Goal: Task Accomplishment & Management: Manage account settings

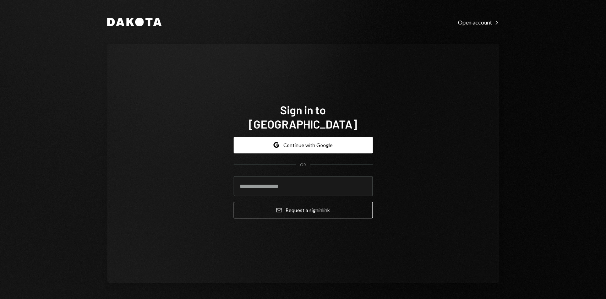
type input "**********"
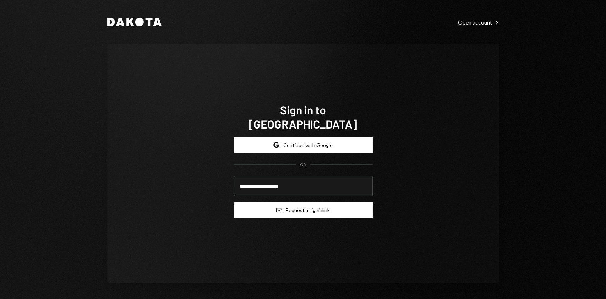
click at [306, 202] on button "Email Request a sign in link" at bounding box center [302, 210] width 139 height 17
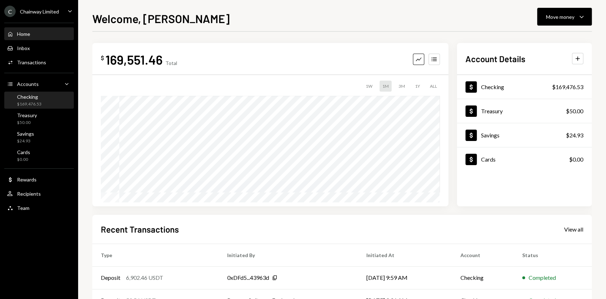
click at [32, 99] on div "Checking" at bounding box center [29, 97] width 24 height 6
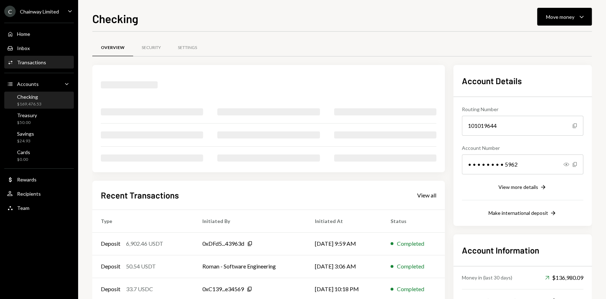
click at [40, 62] on div "Transactions" at bounding box center [31, 62] width 29 height 6
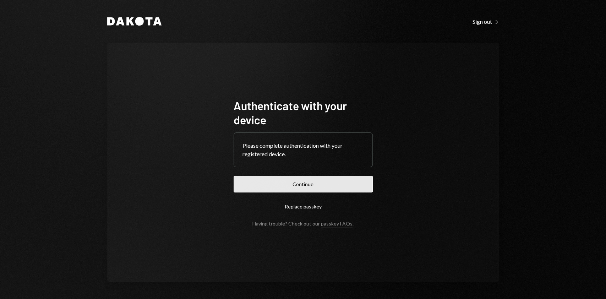
click at [317, 186] on button "Continue" at bounding box center [302, 184] width 139 height 17
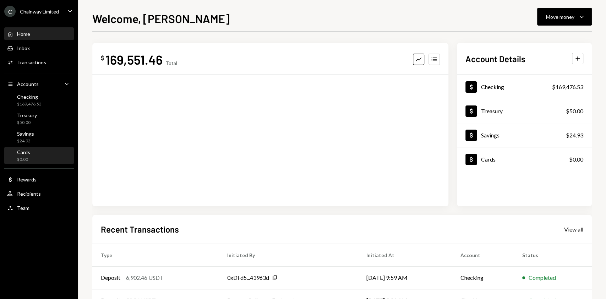
click at [35, 162] on div "Cards $0.00" at bounding box center [39, 156] width 64 height 16
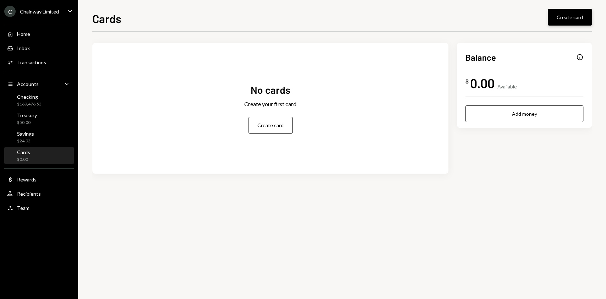
click at [569, 16] on button "Create card" at bounding box center [569, 17] width 44 height 17
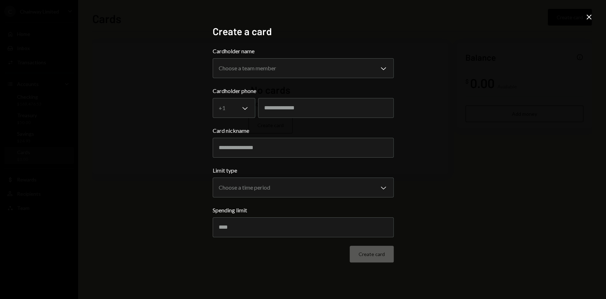
click at [500, 57] on div "**********" at bounding box center [303, 149] width 606 height 299
click at [584, 19] on icon "Close" at bounding box center [588, 17] width 9 height 9
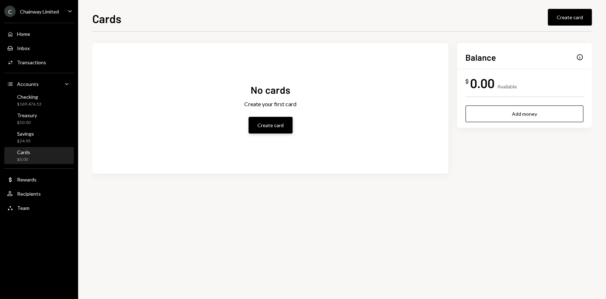
click at [271, 125] on button "Create card" at bounding box center [270, 125] width 44 height 17
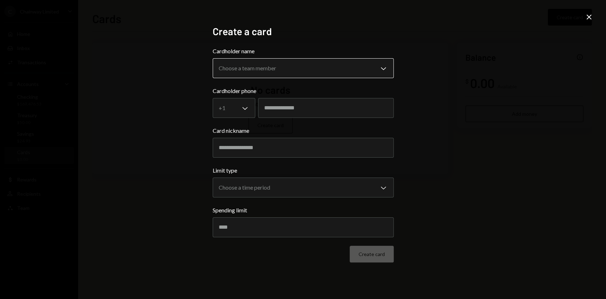
click at [279, 70] on body "**********" at bounding box center [303, 149] width 606 height 299
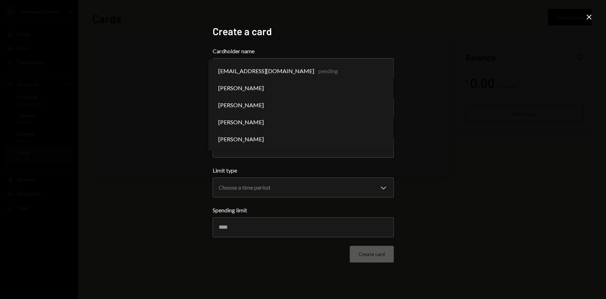
click at [540, 67] on div "**********" at bounding box center [303, 149] width 606 height 299
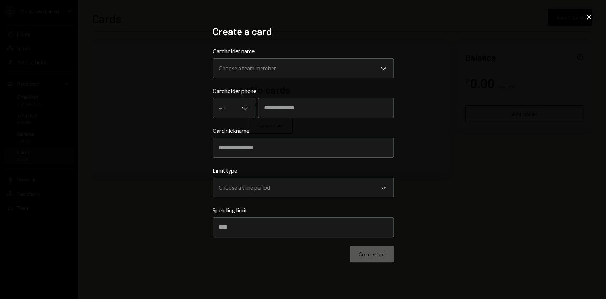
click at [589, 16] on icon "Close" at bounding box center [588, 17] width 9 height 9
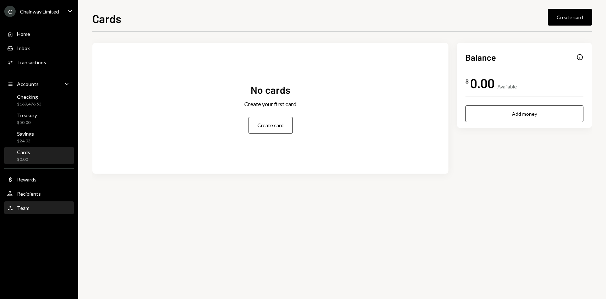
click at [39, 206] on div "Team Team" at bounding box center [39, 208] width 64 height 6
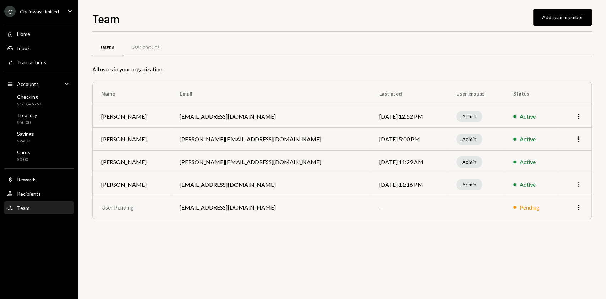
click at [577, 183] on icon "More" at bounding box center [578, 184] width 9 height 9
click at [565, 213] on div "Remove" at bounding box center [561, 212] width 35 height 12
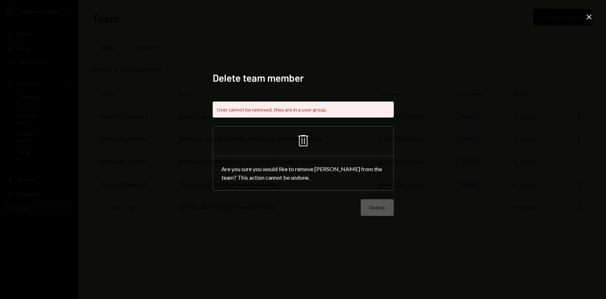
click at [383, 182] on div "Are you sure you would like to remove Similo Ngcobo from the team? This action …" at bounding box center [303, 173] width 180 height 34
drag, startPoint x: 303, startPoint y: 138, endPoint x: 309, endPoint y: 137, distance: 6.2
click at [304, 138] on icon "Trash" at bounding box center [302, 140] width 17 height 17
drag, startPoint x: 518, startPoint y: 121, endPoint x: 537, endPoint y: 98, distance: 29.8
click at [519, 120] on div "Delete team member User cannot be removed, they are in a user group. Trash Are …" at bounding box center [303, 149] width 606 height 299
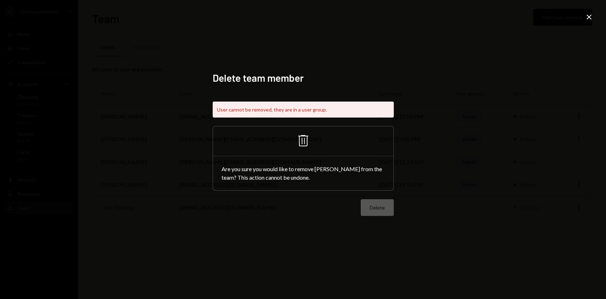
click at [591, 11] on div "Delete team member User cannot be removed, they are in a user group. Trash Are …" at bounding box center [303, 149] width 606 height 299
click at [590, 15] on icon at bounding box center [588, 17] width 5 height 5
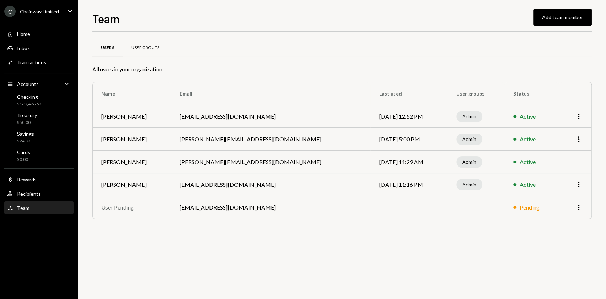
click at [147, 50] on div "User Groups" at bounding box center [145, 48] width 28 height 6
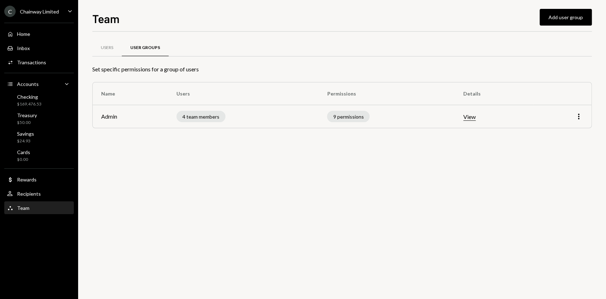
drag, startPoint x: 572, startPoint y: 116, endPoint x: 576, endPoint y: 117, distance: 4.0
click at [573, 116] on div "More" at bounding box center [561, 116] width 41 height 9
click at [577, 117] on icon "More" at bounding box center [578, 116] width 9 height 9
click at [552, 129] on div "Edit" at bounding box center [561, 131] width 35 height 12
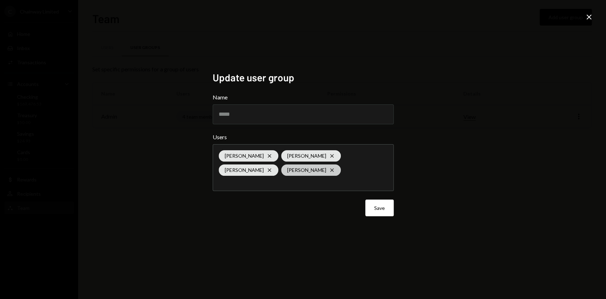
click at [329, 169] on icon "Cross" at bounding box center [332, 170] width 6 height 6
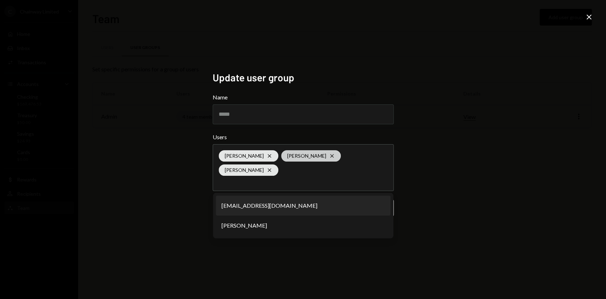
click at [304, 160] on div "Robin Mitchell Cross" at bounding box center [311, 155] width 60 height 11
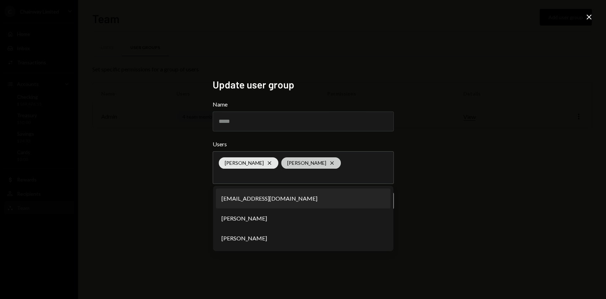
click at [329, 160] on icon "Cross" at bounding box center [332, 163] width 6 height 6
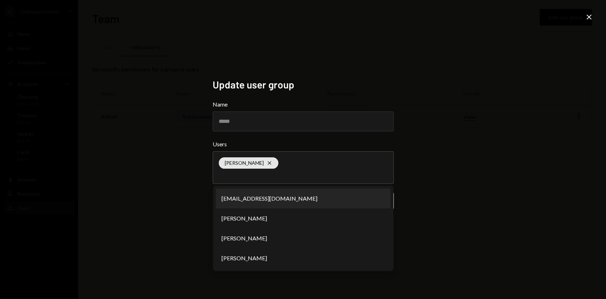
click at [315, 165] on div "Murat Karademir Cross" at bounding box center [303, 167] width 169 height 32
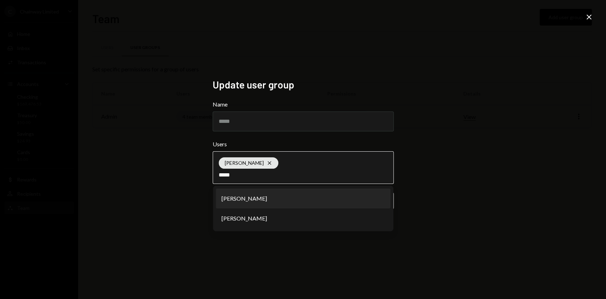
type input "*****"
click at [281, 202] on li "Robin Mitchell" at bounding box center [303, 198] width 175 height 20
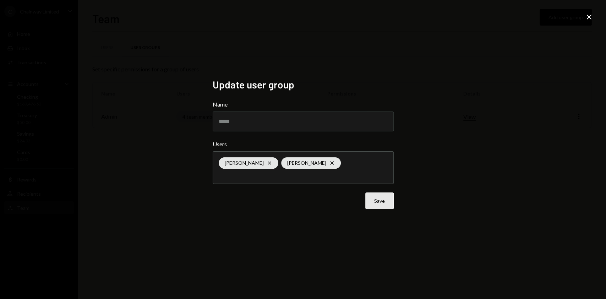
click at [375, 202] on button "Save" at bounding box center [379, 200] width 28 height 17
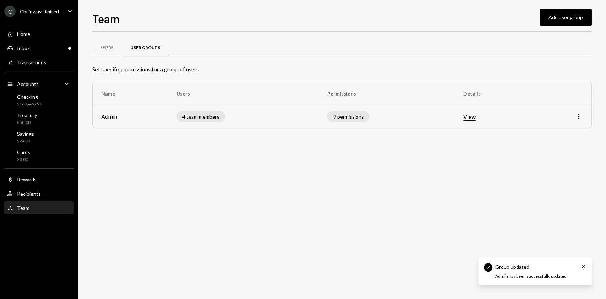
click at [471, 117] on button "View" at bounding box center [469, 116] width 12 height 7
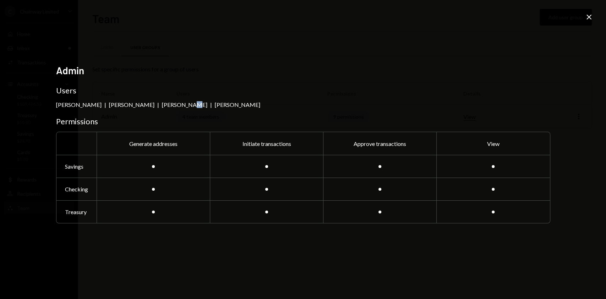
drag, startPoint x: 176, startPoint y: 104, endPoint x: 368, endPoint y: 96, distance: 192.1
click at [185, 104] on div "Robin Mitchell" at bounding box center [184, 104] width 45 height 7
click at [583, 16] on div "Admin Users Murat Karademir | Robin Mitchell | Robin Mitchell | Similo Ngcobo P…" at bounding box center [303, 149] width 606 height 299
click at [588, 18] on icon "Close" at bounding box center [588, 17] width 9 height 9
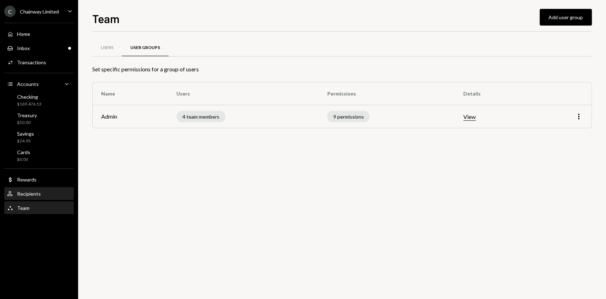
click at [33, 195] on div "Recipients" at bounding box center [29, 194] width 24 height 6
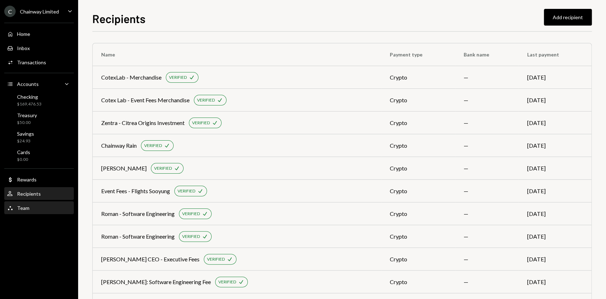
click at [31, 204] on div "Team Team" at bounding box center [39, 208] width 64 height 12
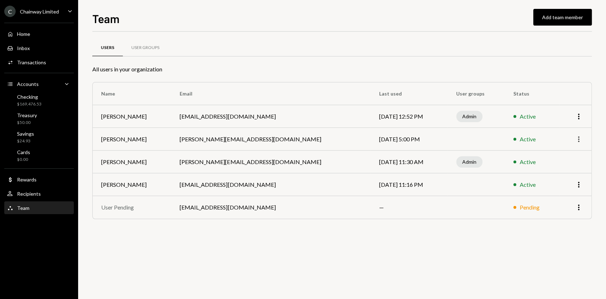
click at [579, 140] on icon "More" at bounding box center [578, 139] width 9 height 9
click at [568, 170] on div "Remove" at bounding box center [561, 166] width 35 height 12
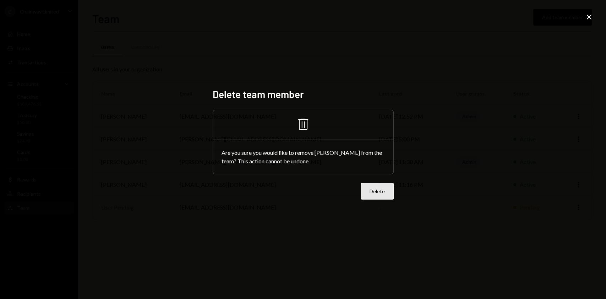
click at [375, 194] on button "Delete" at bounding box center [376, 191] width 33 height 17
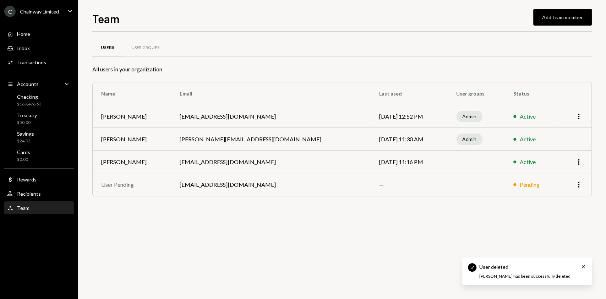
click at [578, 156] on td "More" at bounding box center [575, 161] width 32 height 23
click at [577, 162] on icon "More" at bounding box center [578, 162] width 9 height 9
click at [563, 189] on div "Remove" at bounding box center [561, 189] width 35 height 12
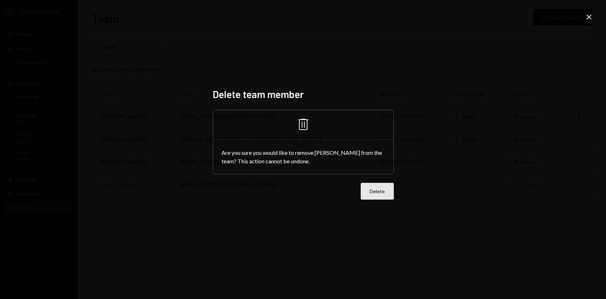
click at [379, 194] on button "Delete" at bounding box center [376, 191] width 33 height 17
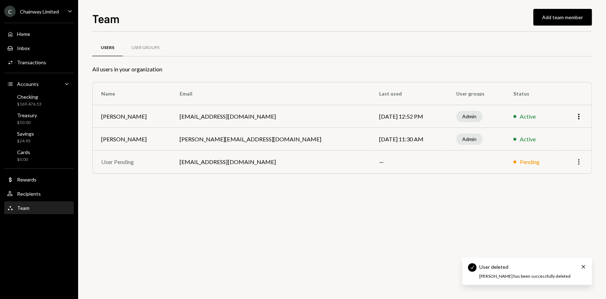
click at [575, 164] on icon "More" at bounding box center [578, 162] width 9 height 9
click at [444, 213] on div "Users User Groups All users in your organization Name Email Last used User grou…" at bounding box center [341, 165] width 499 height 267
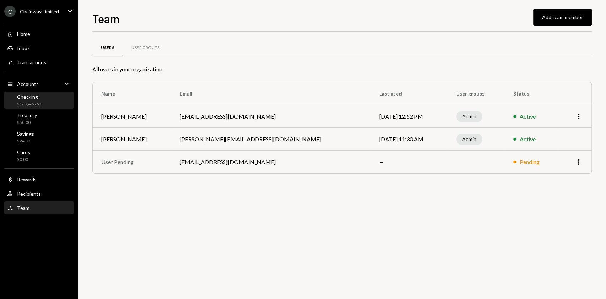
click at [38, 102] on div "$169,476.53" at bounding box center [29, 104] width 24 height 6
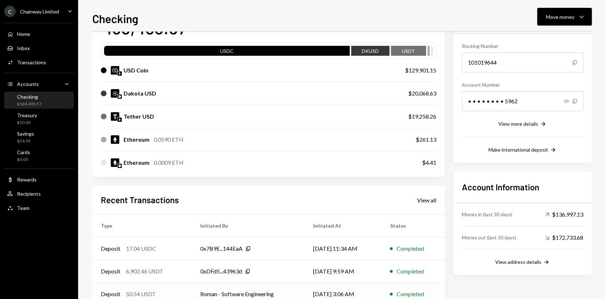
scroll to position [129, 0]
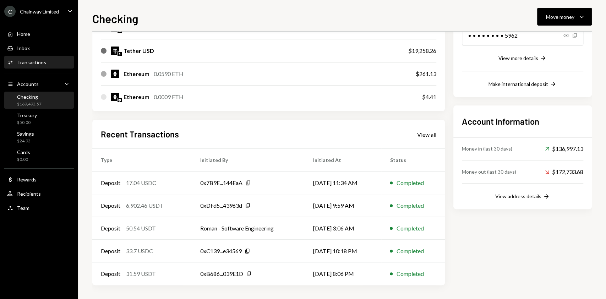
click at [31, 60] on div "Transactions" at bounding box center [31, 62] width 29 height 6
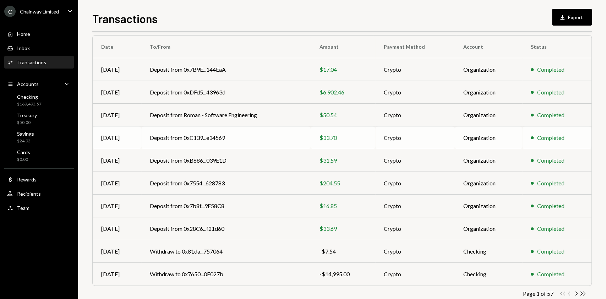
scroll to position [72, 0]
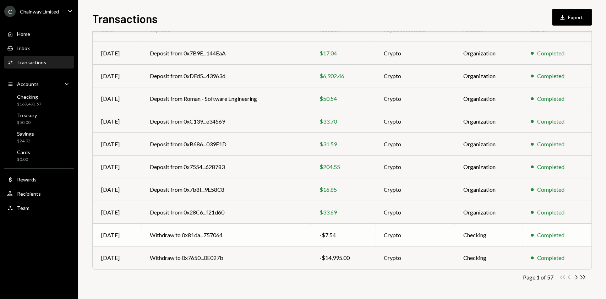
click at [252, 237] on td "Withdraw to 0x81da...757064" at bounding box center [226, 235] width 170 height 23
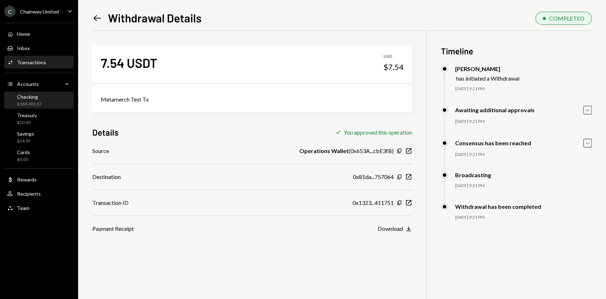
click at [43, 107] on div "Checking $169,493.57" at bounding box center [39, 100] width 64 height 16
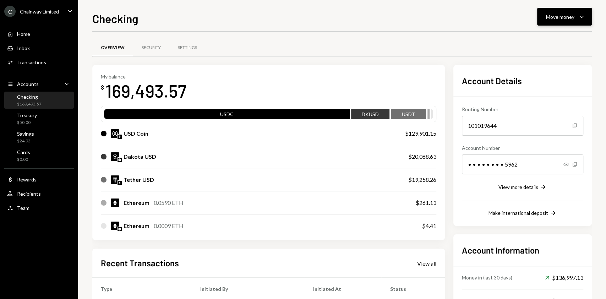
click at [555, 19] on div "Move money" at bounding box center [560, 16] width 28 height 7
click at [552, 37] on div "Send" at bounding box center [559, 37] width 52 height 7
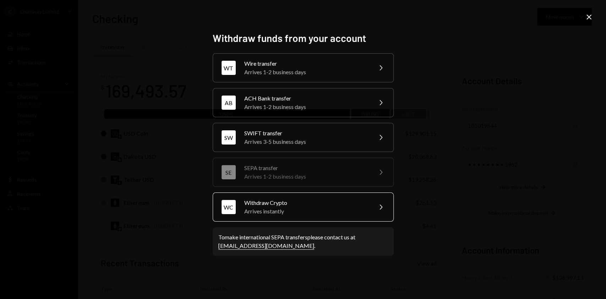
click at [301, 207] on div "Arrives instantly" at bounding box center [305, 211] width 123 height 9
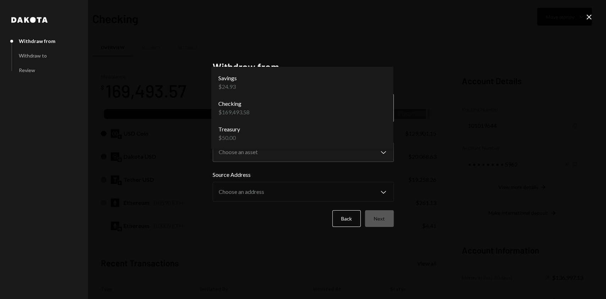
click at [316, 111] on body "C Chainway Limited Caret Down Home Home Inbox Inbox Activities Transactions Acc…" at bounding box center [303, 149] width 606 height 299
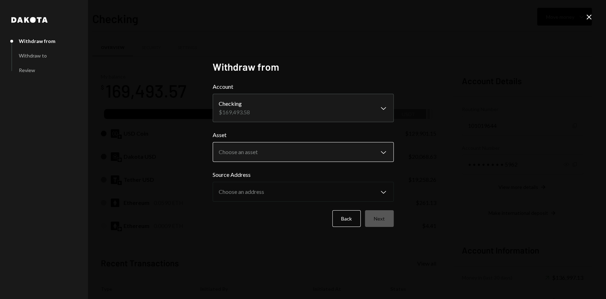
click at [321, 149] on body "C Chainway Limited Caret Down Home Home Inbox Inbox Activities Transactions Acc…" at bounding box center [303, 149] width 606 height 299
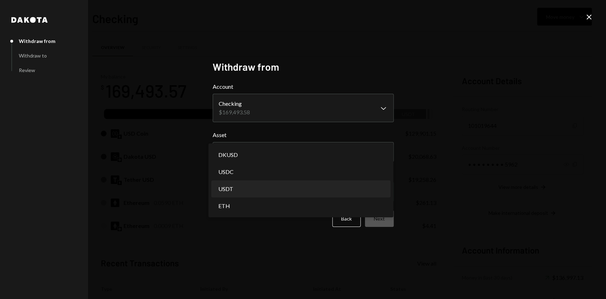
select select "****"
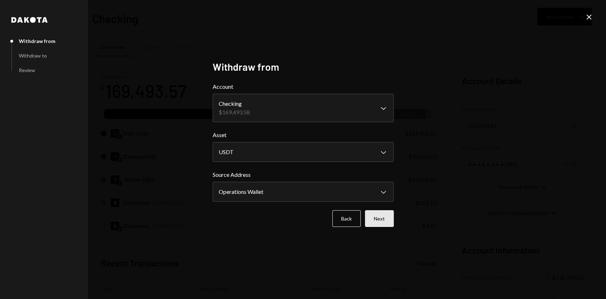
click at [375, 217] on button "Next" at bounding box center [379, 218] width 29 height 17
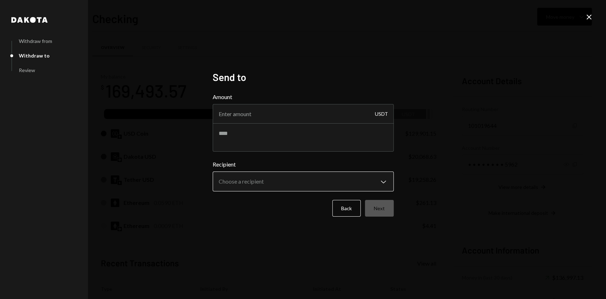
click at [241, 179] on body "C Chainway Limited Caret Down Home Home Inbox Inbox Activities Transactions Acc…" at bounding box center [303, 149] width 606 height 299
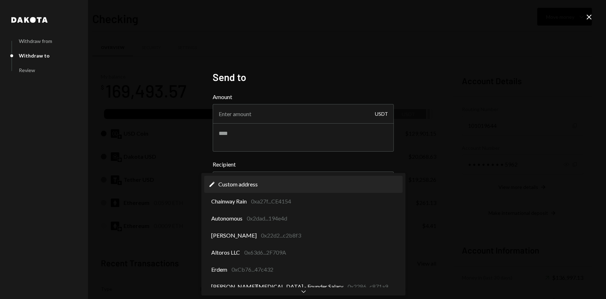
select select "**********"
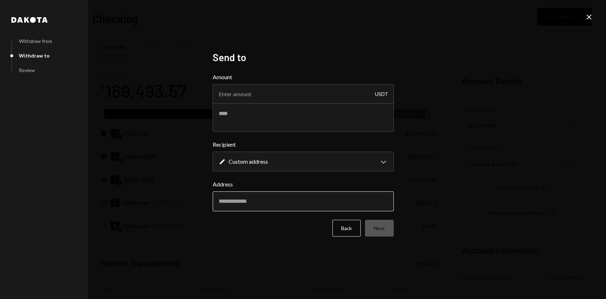
click at [241, 199] on input "Address" at bounding box center [303, 201] width 181 height 20
paste input "**********"
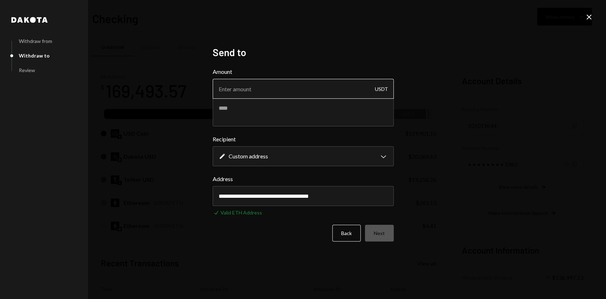
type input "**********"
click at [232, 91] on input "Amount" at bounding box center [303, 89] width 181 height 20
type input "3465"
click at [247, 122] on textarea at bounding box center [303, 112] width 181 height 28
click at [299, 106] on textarea "**********" at bounding box center [303, 112] width 181 height 28
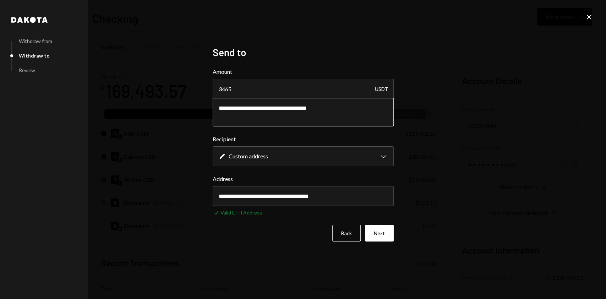
click at [338, 112] on textarea "**********" at bounding box center [303, 112] width 181 height 28
type textarea "**********"
click at [384, 232] on button "Next" at bounding box center [379, 233] width 29 height 17
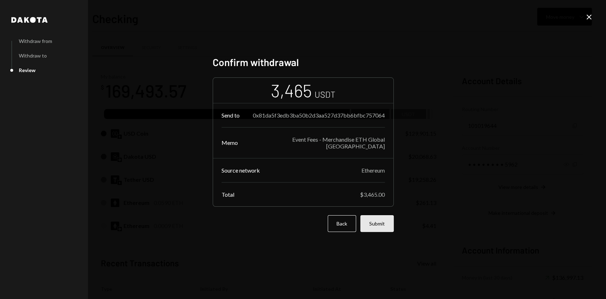
click at [381, 222] on button "Submit" at bounding box center [376, 223] width 33 height 17
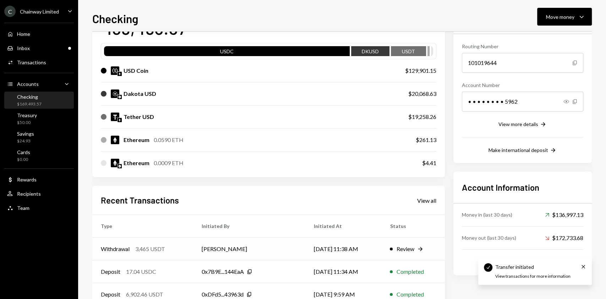
scroll to position [129, 0]
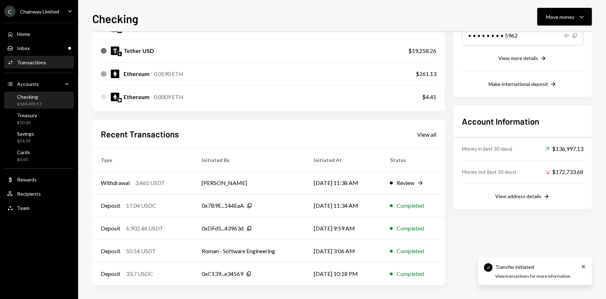
click at [42, 59] on div "Activities Transactions" at bounding box center [26, 62] width 39 height 6
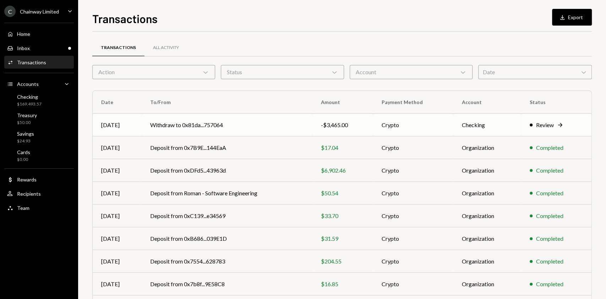
click at [375, 127] on td "Crypto" at bounding box center [413, 125] width 80 height 23
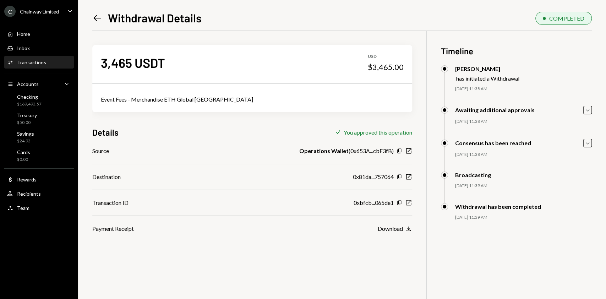
click at [411, 205] on icon "New Window" at bounding box center [408, 202] width 7 height 7
click at [43, 60] on div "Transactions" at bounding box center [31, 62] width 29 height 6
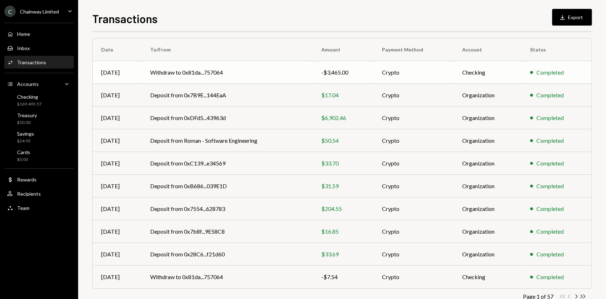
scroll to position [24, 0]
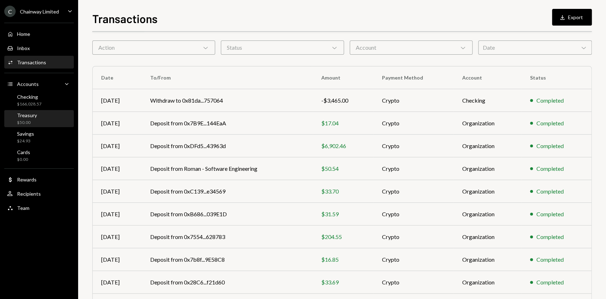
click at [34, 117] on div "Treasury" at bounding box center [27, 115] width 20 height 6
